Goal: Task Accomplishment & Management: Use online tool/utility

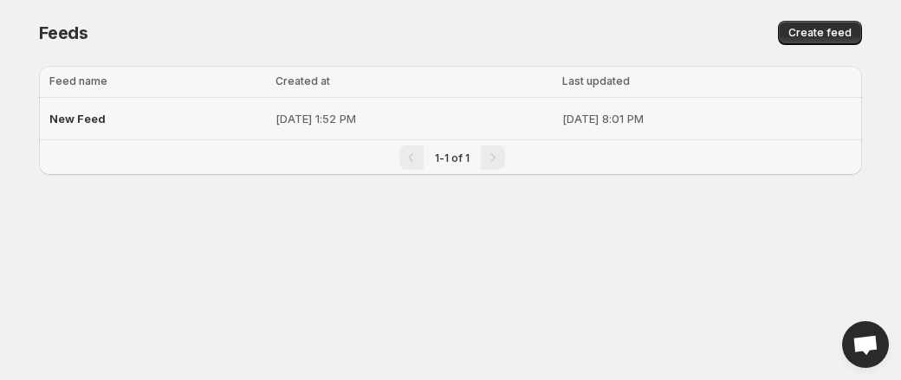
click at [104, 118] on div "New Feed" at bounding box center [157, 118] width 216 height 31
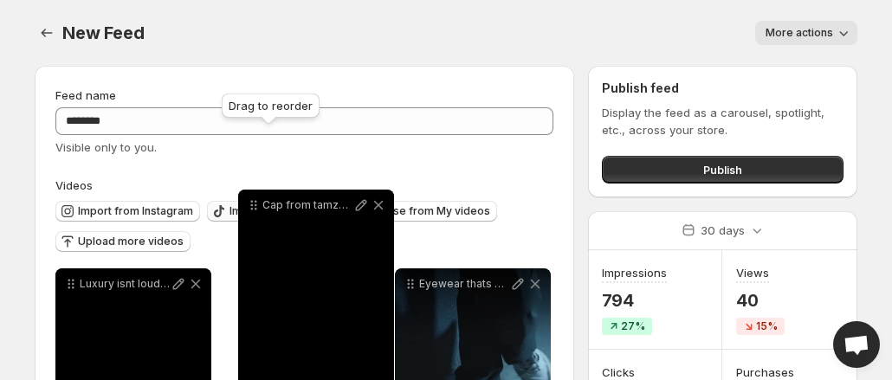
drag, startPoint x: 415, startPoint y: 22, endPoint x: 256, endPoint y: 212, distance: 247.8
click at [256, 212] on icon at bounding box center [253, 205] width 17 height 17
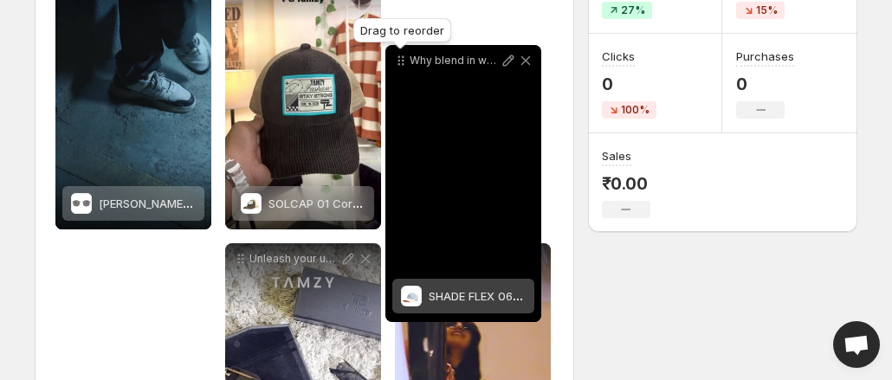
scroll to position [212, 0]
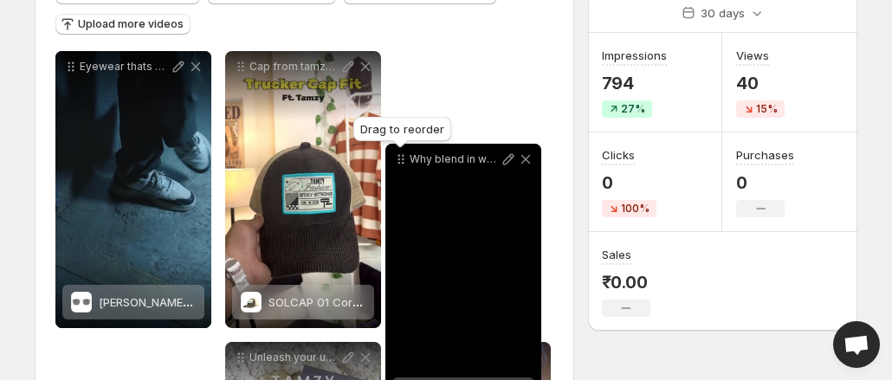
drag, startPoint x: 409, startPoint y: 180, endPoint x: 399, endPoint y: 46, distance: 134.6
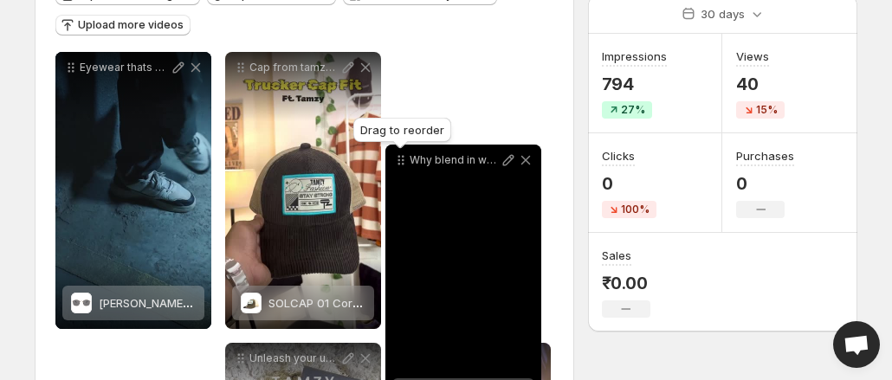
click at [399, 156] on icon at bounding box center [399, 157] width 3 height 3
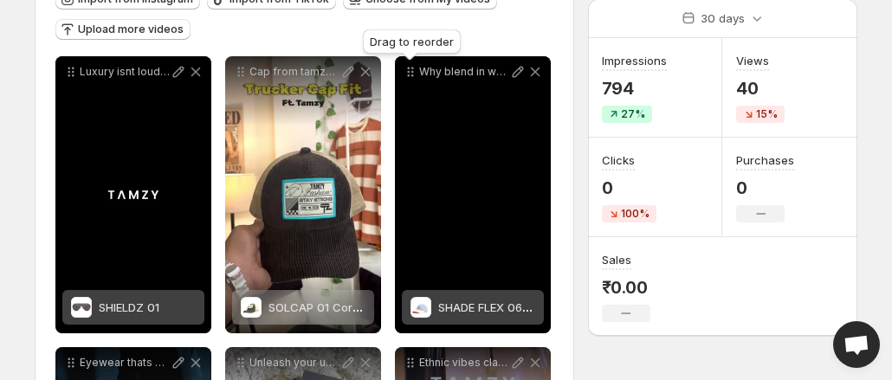
scroll to position [206, 0]
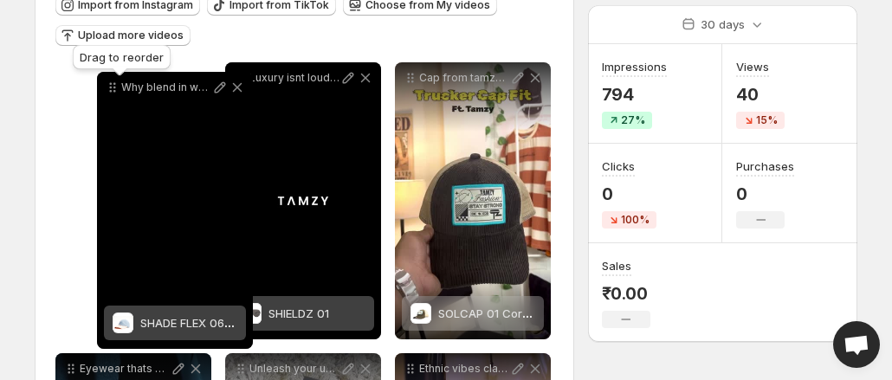
drag, startPoint x: 404, startPoint y: 69, endPoint x: 100, endPoint y: 85, distance: 303.5
click at [104, 85] on icon at bounding box center [112, 87] width 17 height 17
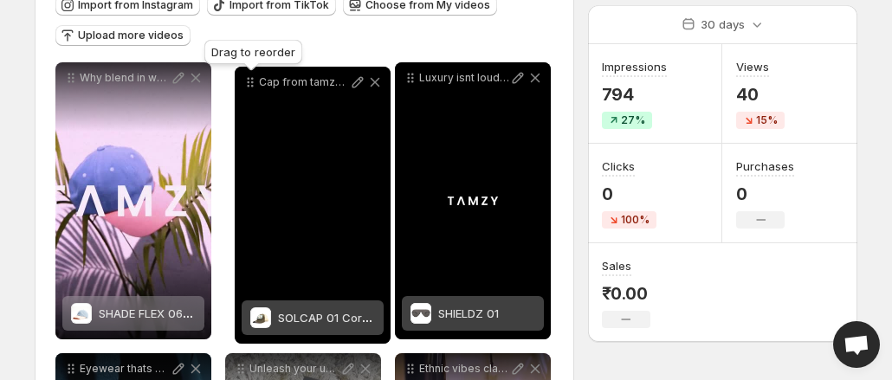
drag, startPoint x: 412, startPoint y: 77, endPoint x: 252, endPoint y: 82, distance: 160.3
click at [252, 82] on icon at bounding box center [252, 82] width 3 height 3
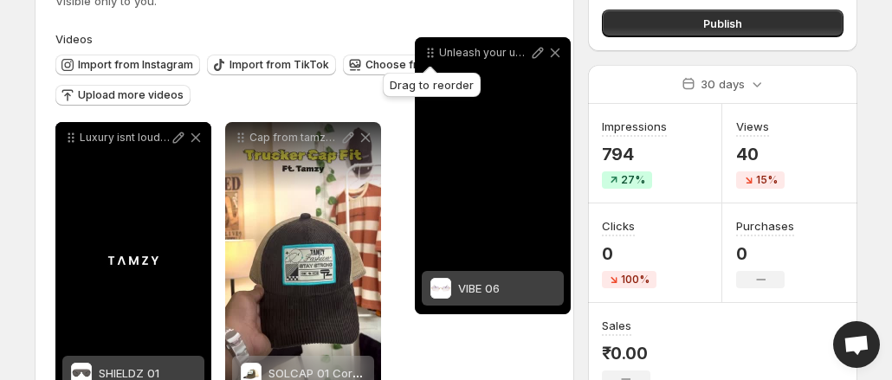
scroll to position [145, 0]
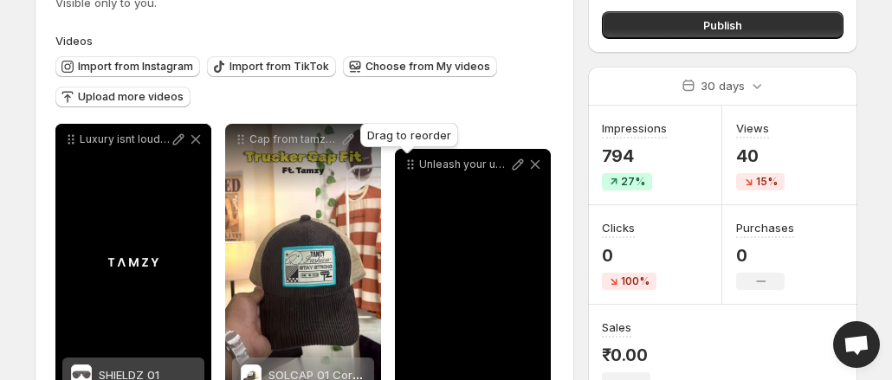
drag, startPoint x: 241, startPoint y: 221, endPoint x: 410, endPoint y: 169, distance: 177.5
click at [410, 169] on icon at bounding box center [410, 164] width 17 height 17
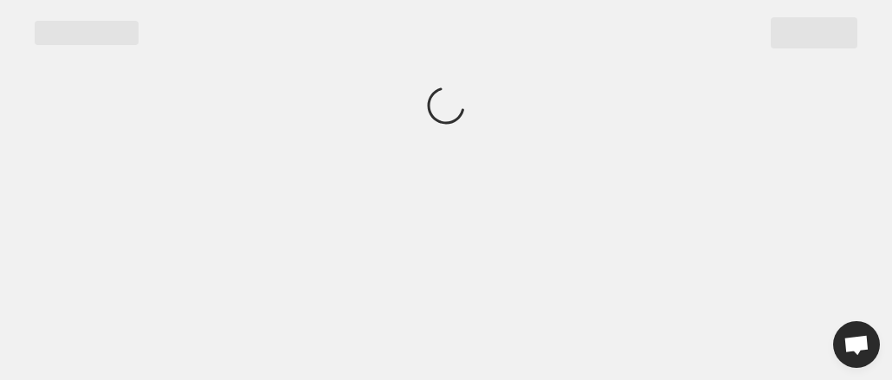
scroll to position [0, 0]
